Goal: Transaction & Acquisition: Purchase product/service

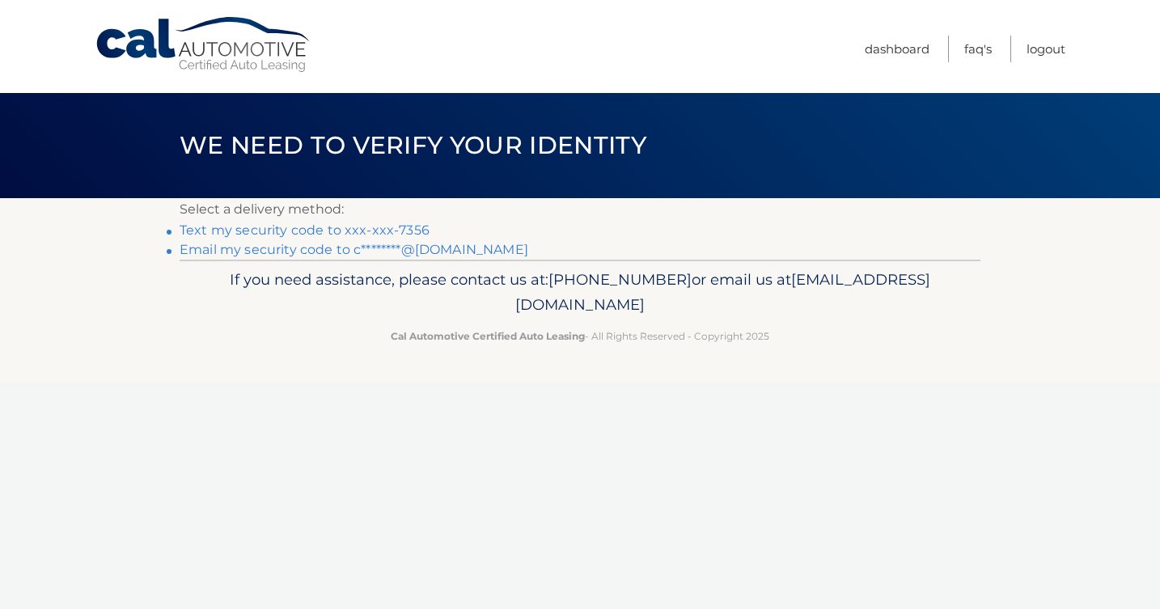
click at [333, 232] on link "Text my security code to xxx-xxx-7356" at bounding box center [305, 230] width 250 height 15
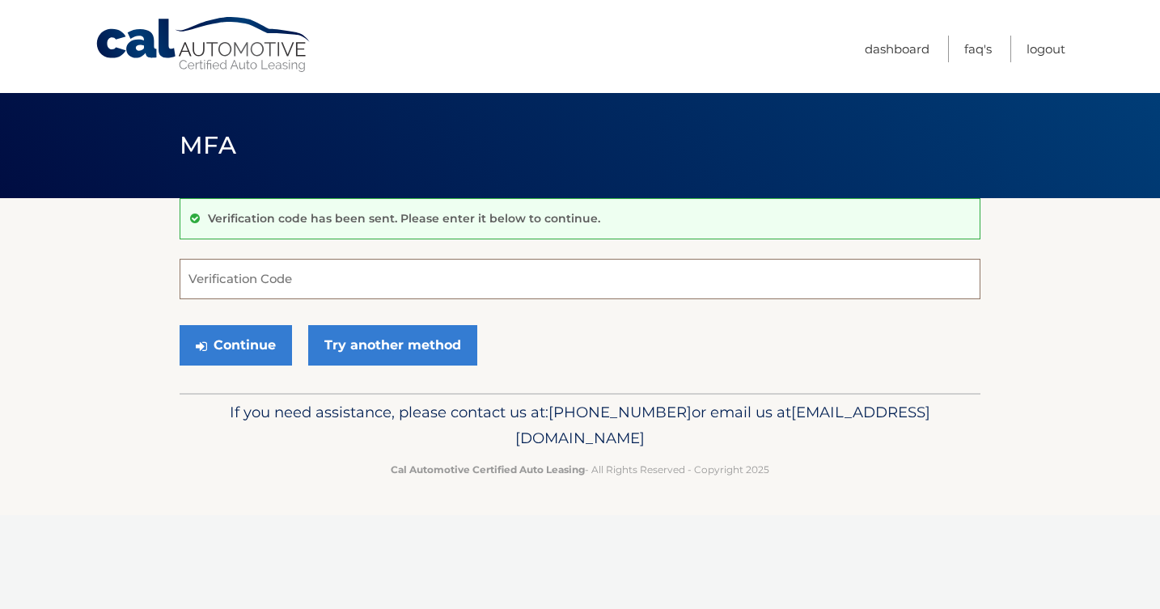
click at [255, 290] on input "Verification Code" at bounding box center [580, 279] width 801 height 40
type input "079405"
click at [240, 342] on button "Continue" at bounding box center [236, 345] width 112 height 40
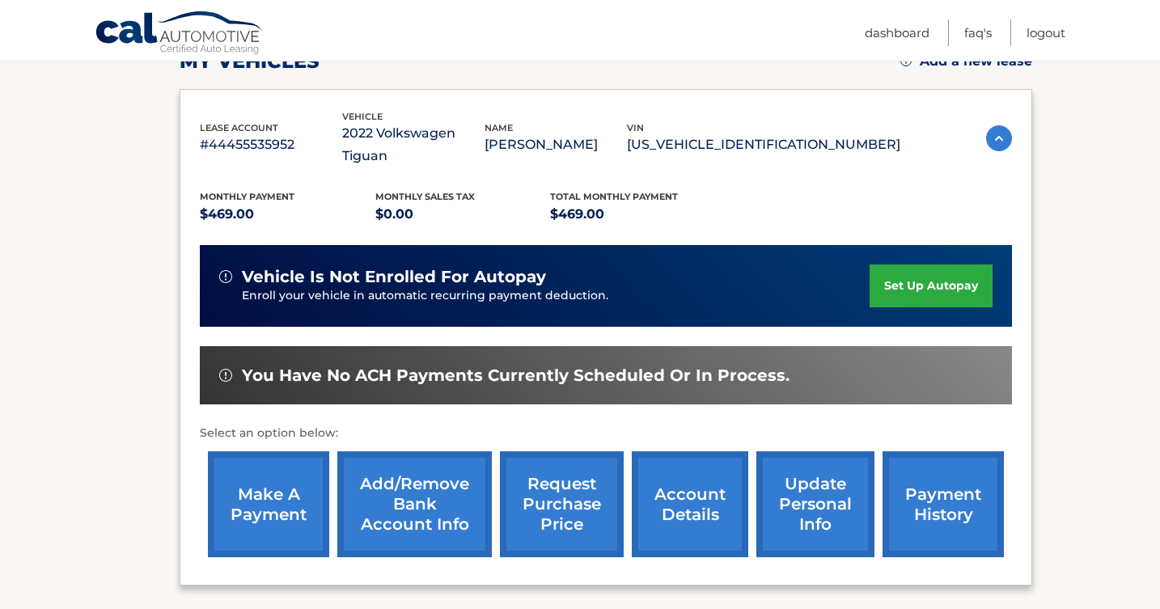
scroll to position [231, 0]
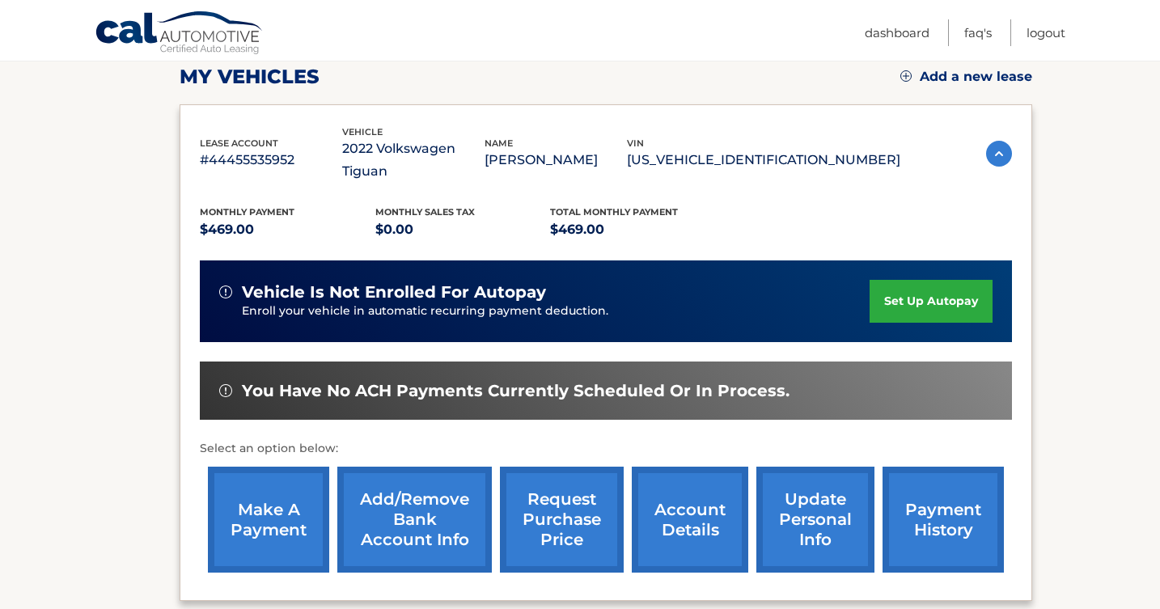
click at [281, 507] on link "make a payment" at bounding box center [268, 520] width 121 height 106
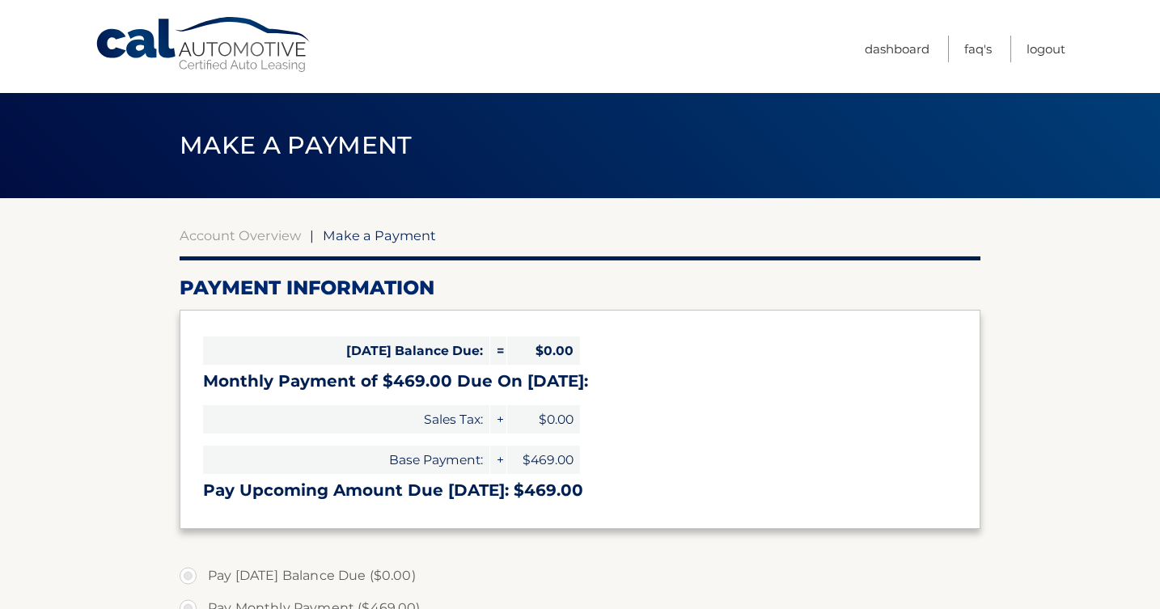
select select "ZTM0OTdiODMtMjllMC00NzBjLTg4MTItZjYzMzkyMjFjZTc1"
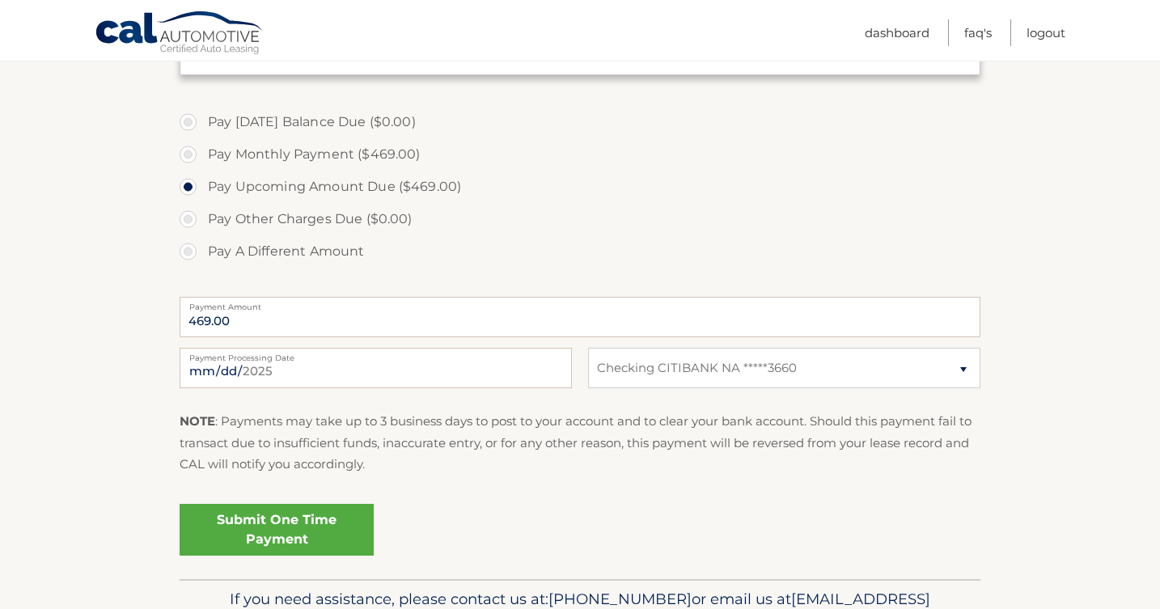
scroll to position [473, 0]
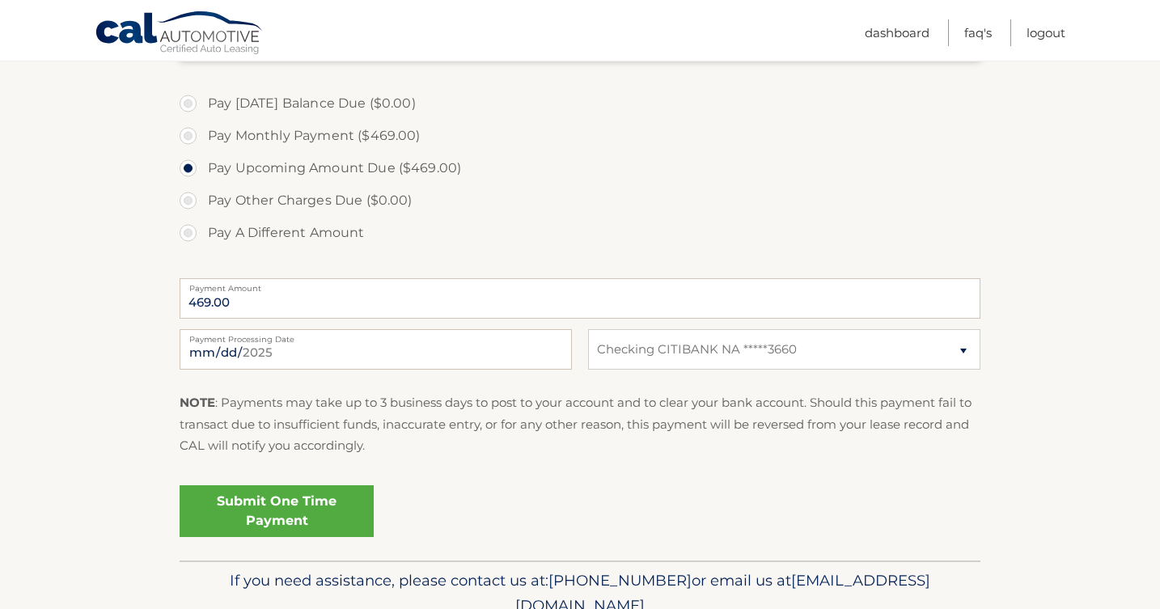
click at [292, 503] on link "Submit One Time Payment" at bounding box center [277, 511] width 194 height 52
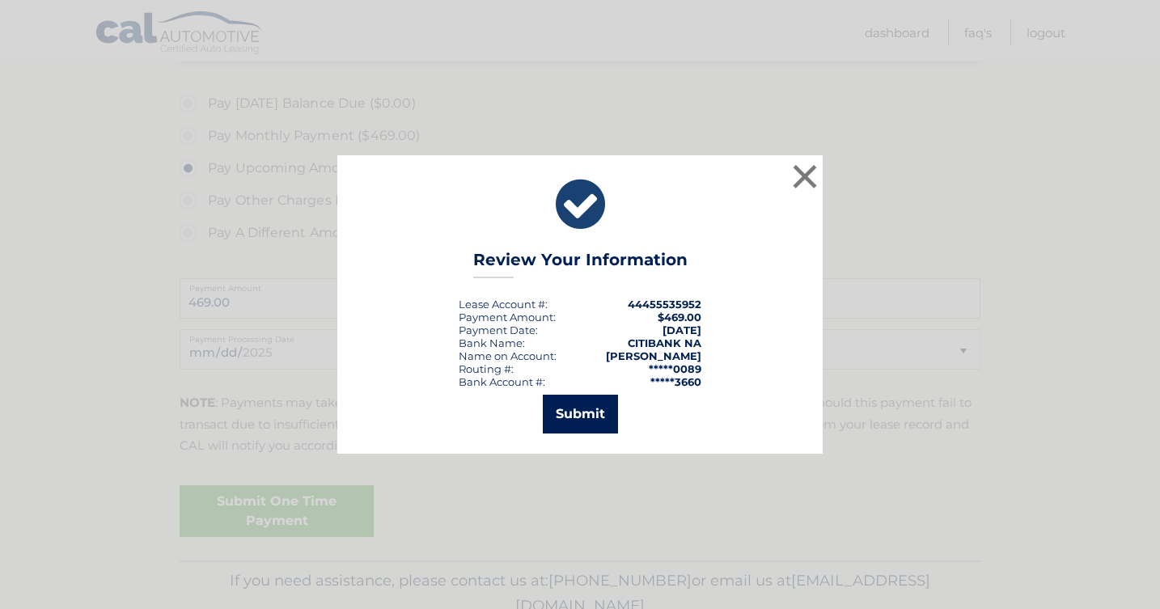
click at [600, 422] on button "Submit" at bounding box center [580, 414] width 75 height 39
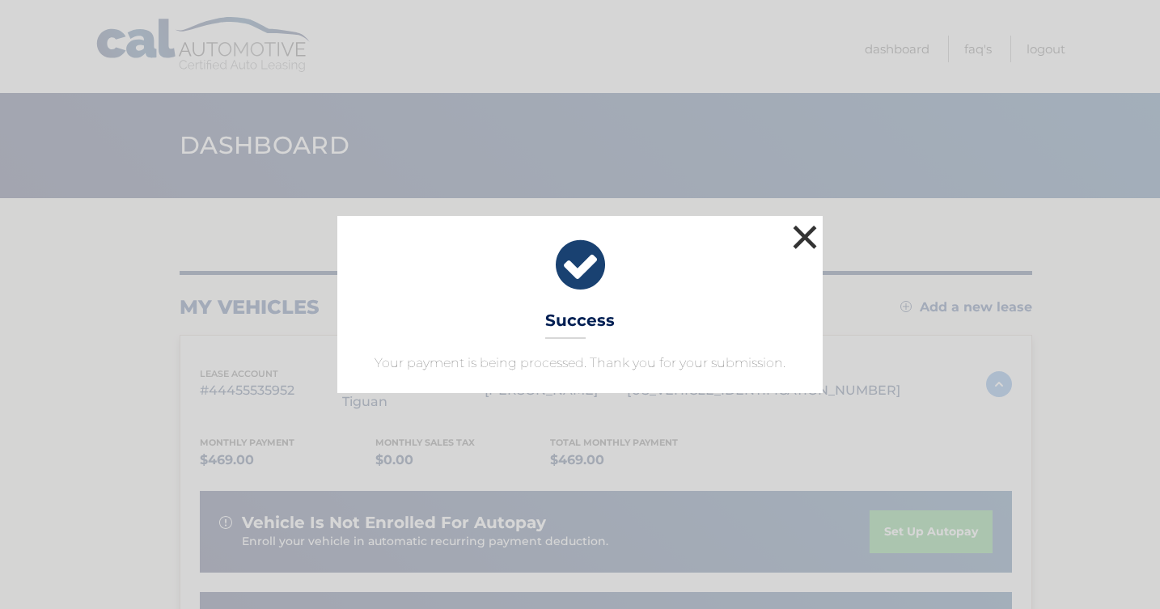
click at [802, 241] on button "×" at bounding box center [805, 237] width 32 height 32
